Goal: Navigation & Orientation: Go to known website

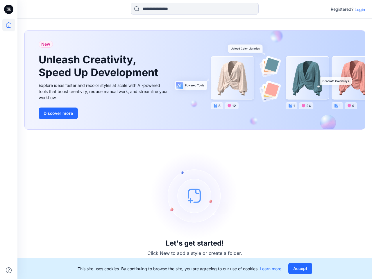
click at [186, 140] on div "Let's get started! Click New to add a style or create a folder." at bounding box center [194, 205] width 341 height 136
click at [9, 9] on icon at bounding box center [9, 9] width 2 height 0
click at [9, 25] on icon at bounding box center [8, 25] width 13 height 13
click at [9, 270] on icon at bounding box center [9, 271] width 6 height 6
click at [195, 9] on input at bounding box center [195, 9] width 128 height 12
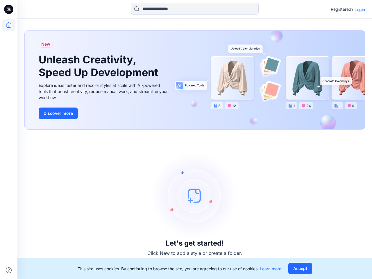
click at [360, 9] on p "Login" at bounding box center [360, 9] width 10 height 6
click at [300, 269] on button "Accept" at bounding box center [301, 269] width 24 height 12
